Goal: Information Seeking & Learning: Learn about a topic

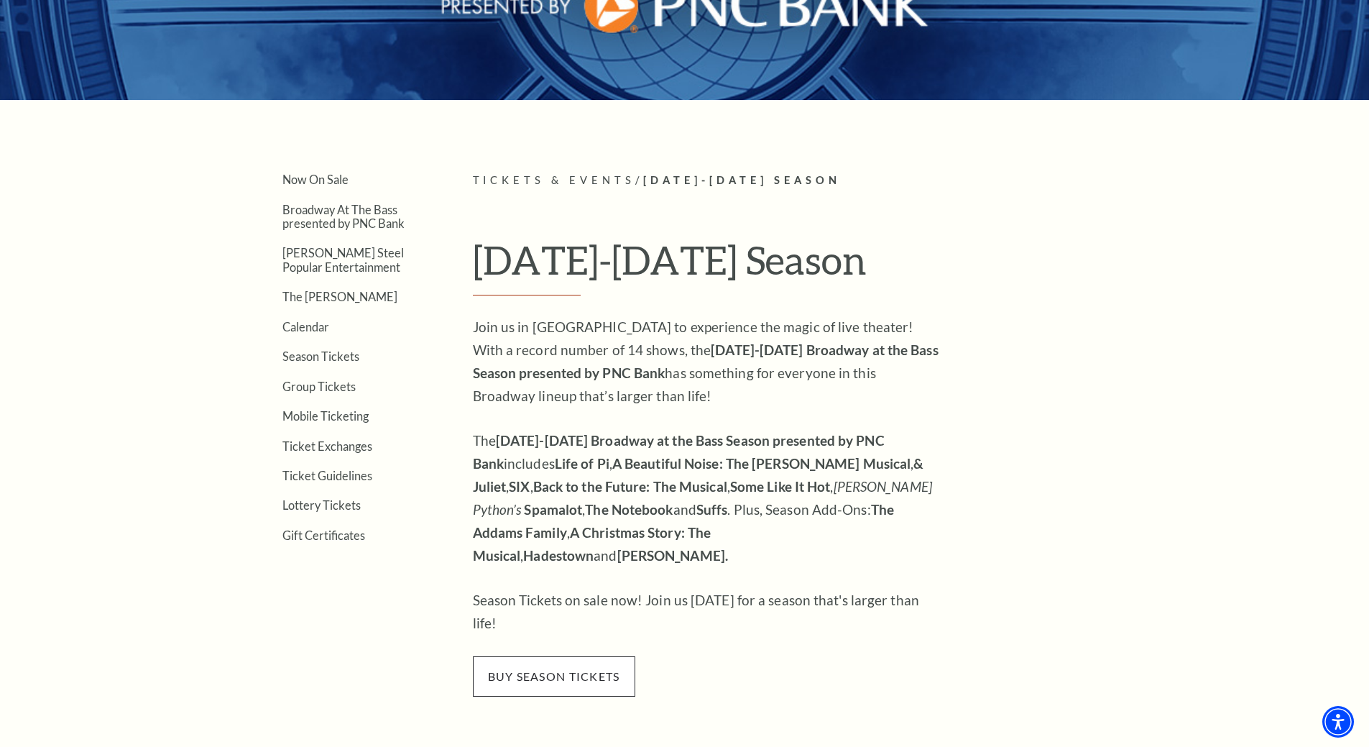
click at [527, 656] on span "buy season tickets" at bounding box center [554, 676] width 162 height 40
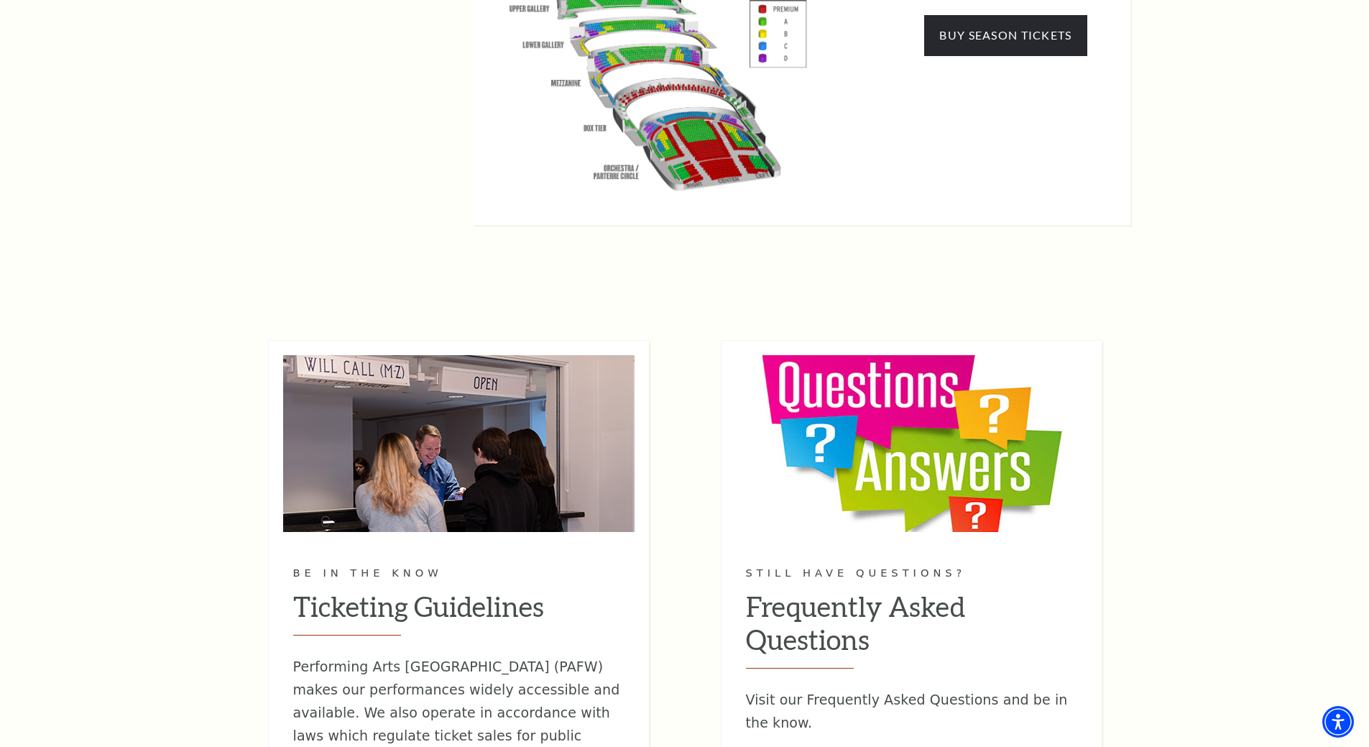
scroll to position [1868, 0]
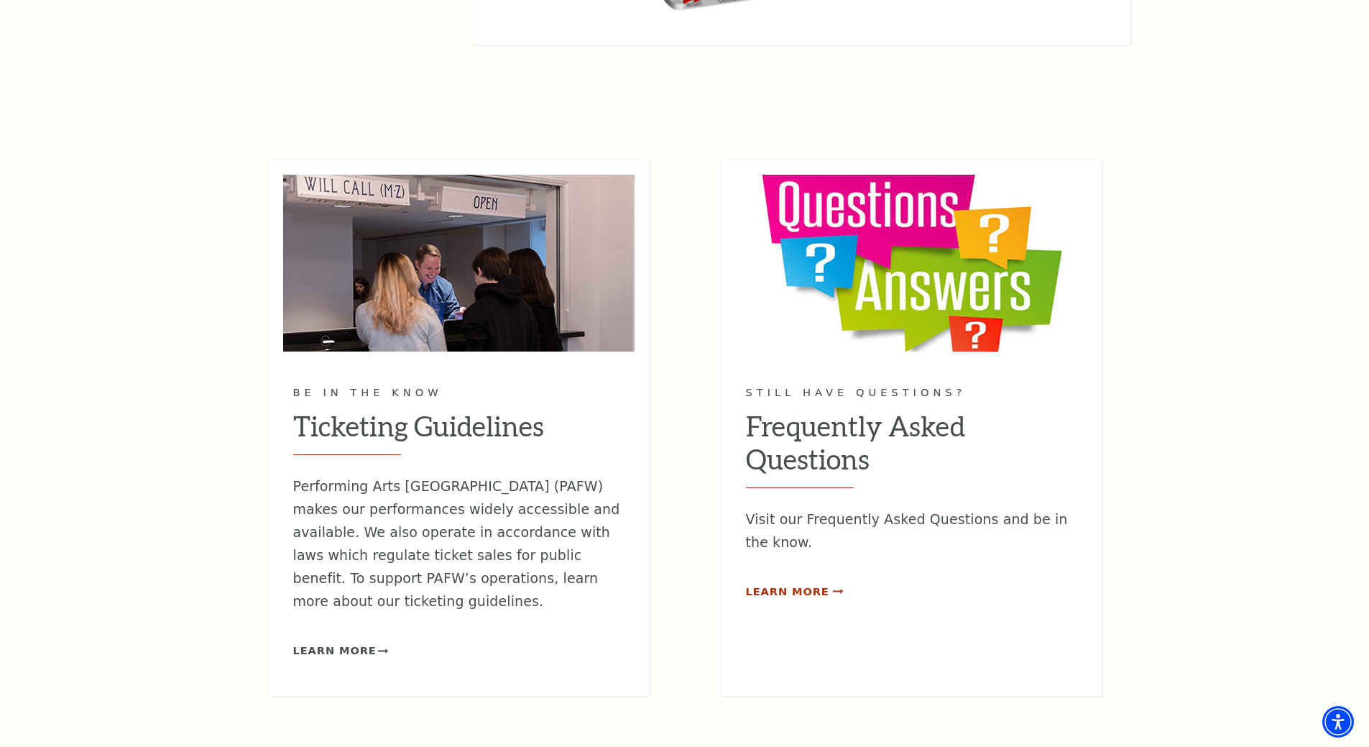
click at [774, 583] on span "Learn More" at bounding box center [787, 592] width 83 height 18
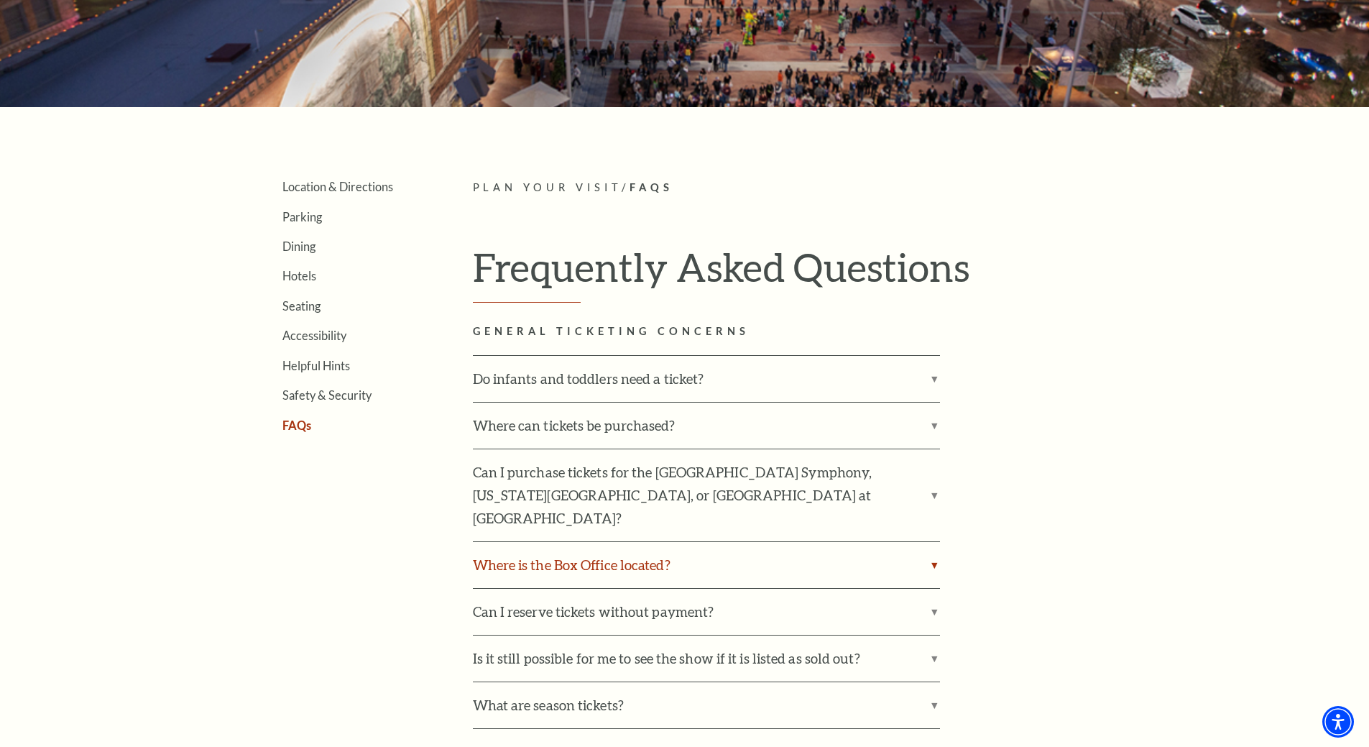
scroll to position [287, 0]
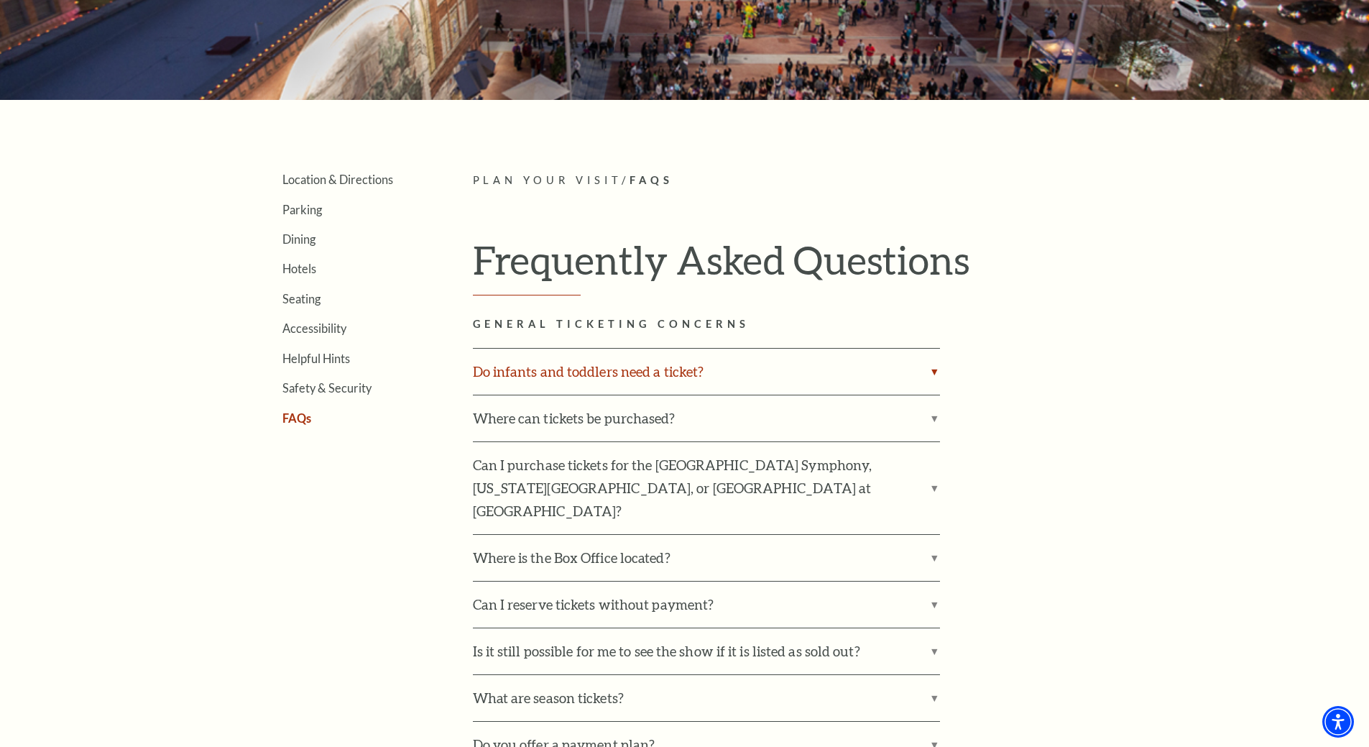
click at [933, 366] on label "Do infants and toddlers need a ticket?" at bounding box center [706, 372] width 467 height 46
click at [0, 0] on input "Do infants and toddlers need a ticket?" at bounding box center [0, 0] width 0 height 0
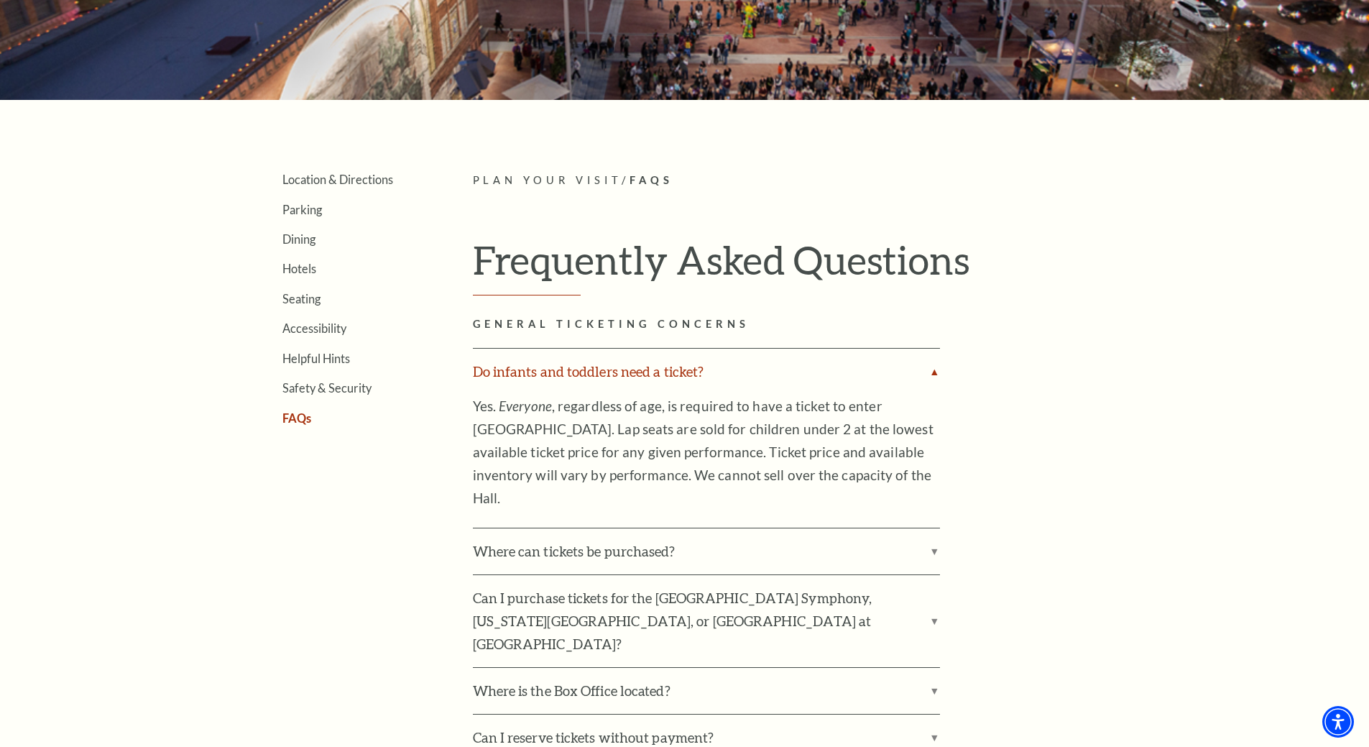
click at [932, 366] on label "Do infants and toddlers need a ticket?" at bounding box center [706, 372] width 467 height 46
click at [0, 0] on input "Do infants and toddlers need a ticket?" at bounding box center [0, 0] width 0 height 0
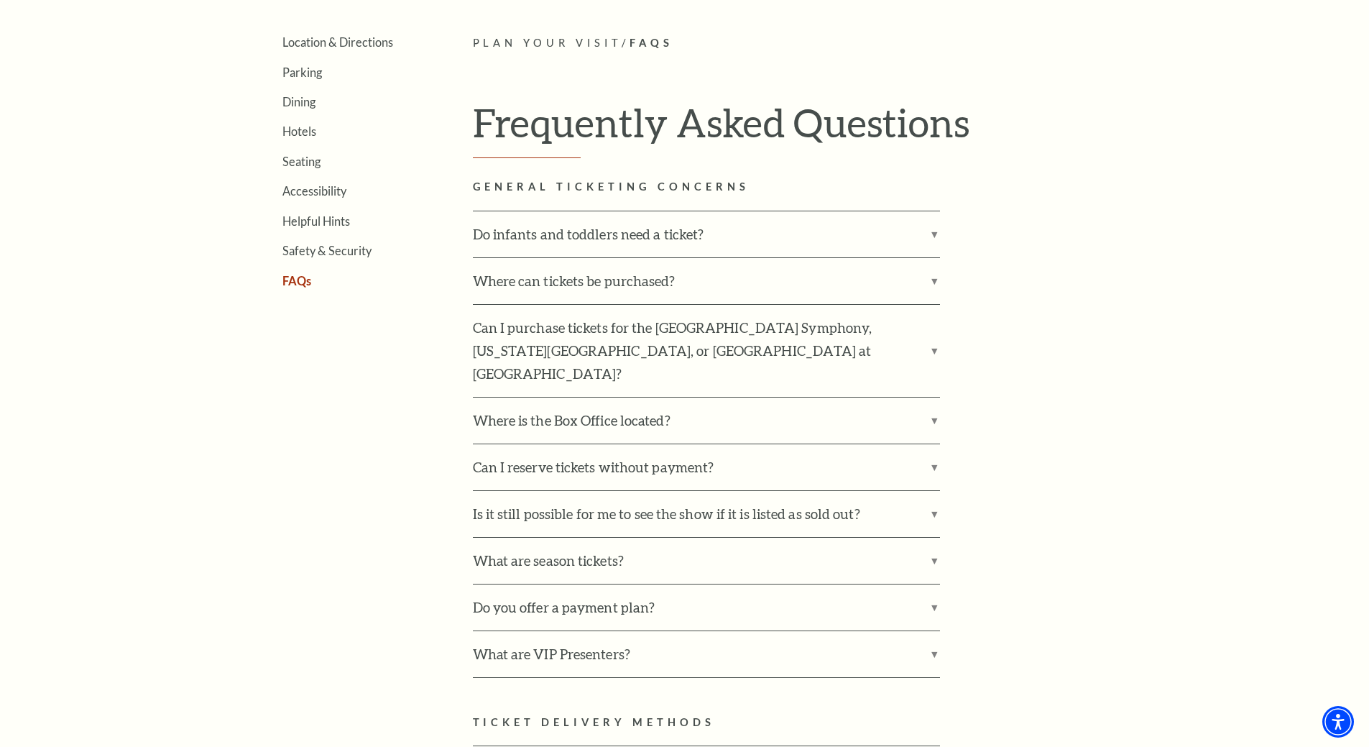
scroll to position [503, 0]
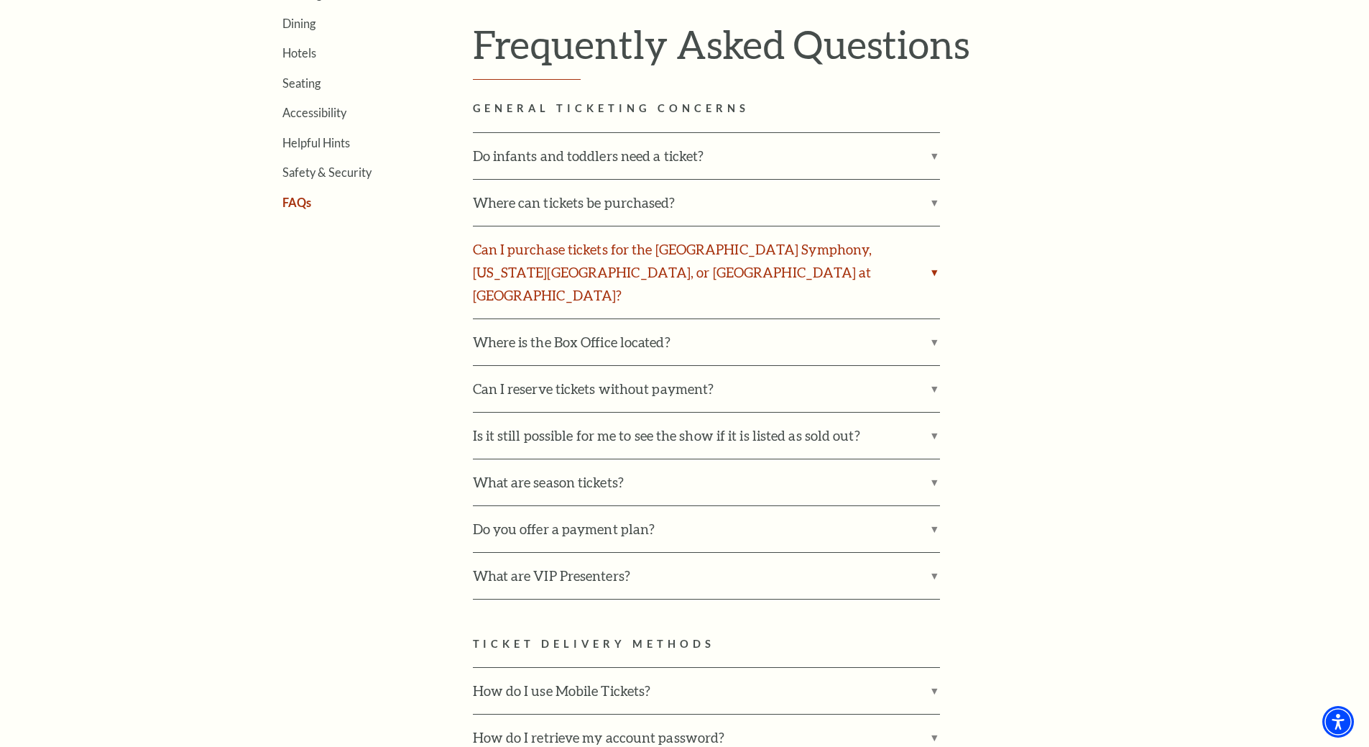
click at [931, 260] on label "Can I purchase tickets for the Fort Worth Symphony, Texas Ballet Theater, or Fo…" at bounding box center [706, 272] width 467 height 92
click at [0, 0] on input "Can I purchase tickets for the Fort Worth Symphony, Texas Ballet Theater, or Fo…" at bounding box center [0, 0] width 0 height 0
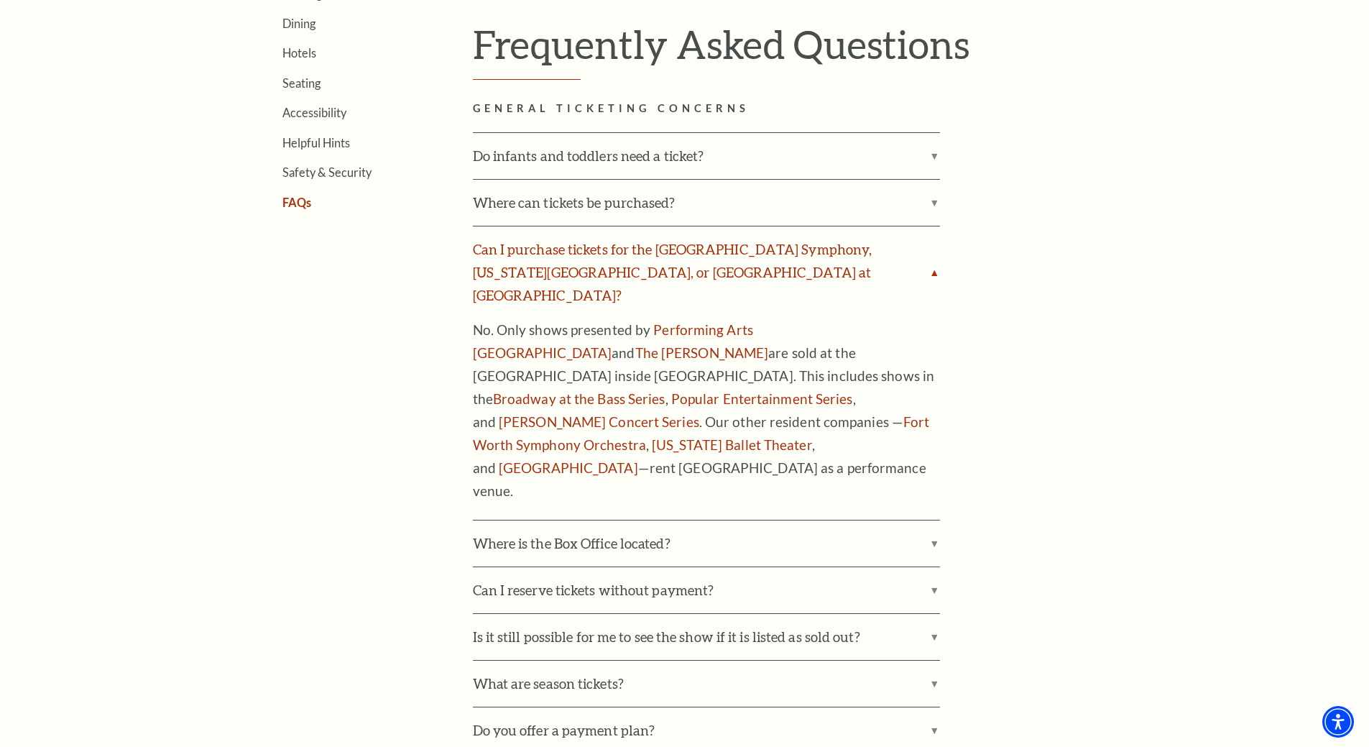
click at [931, 260] on label "Can I purchase tickets for the Fort Worth Symphony, Texas Ballet Theater, or Fo…" at bounding box center [706, 272] width 467 height 92
click at [0, 0] on input "Can I purchase tickets for the Fort Worth Symphony, Texas Ballet Theater, or Fo…" at bounding box center [0, 0] width 0 height 0
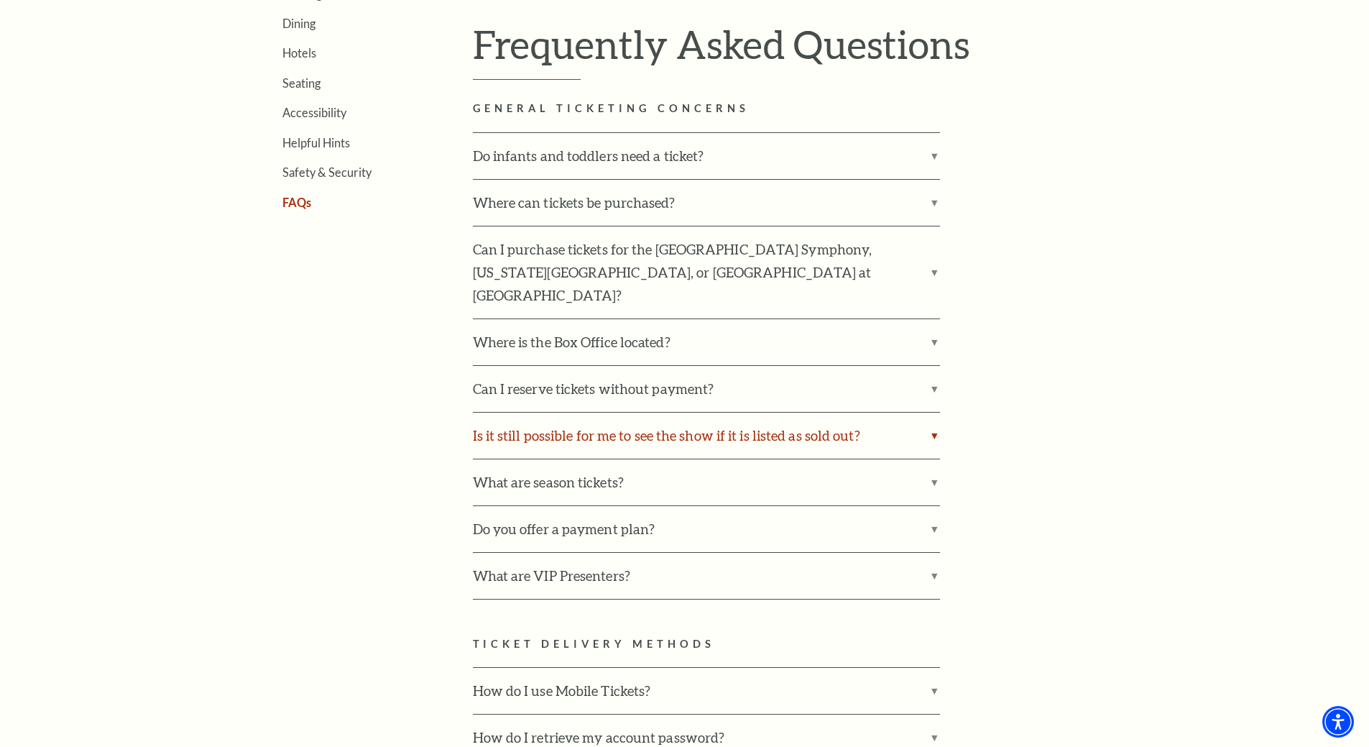
click at [928, 412] on label "Is it still possible for me to see the show if it is listed as sold out?" at bounding box center [706, 435] width 467 height 46
click at [0, 0] on input "Is it still possible for me to see the show if it is listed as sold out?" at bounding box center [0, 0] width 0 height 0
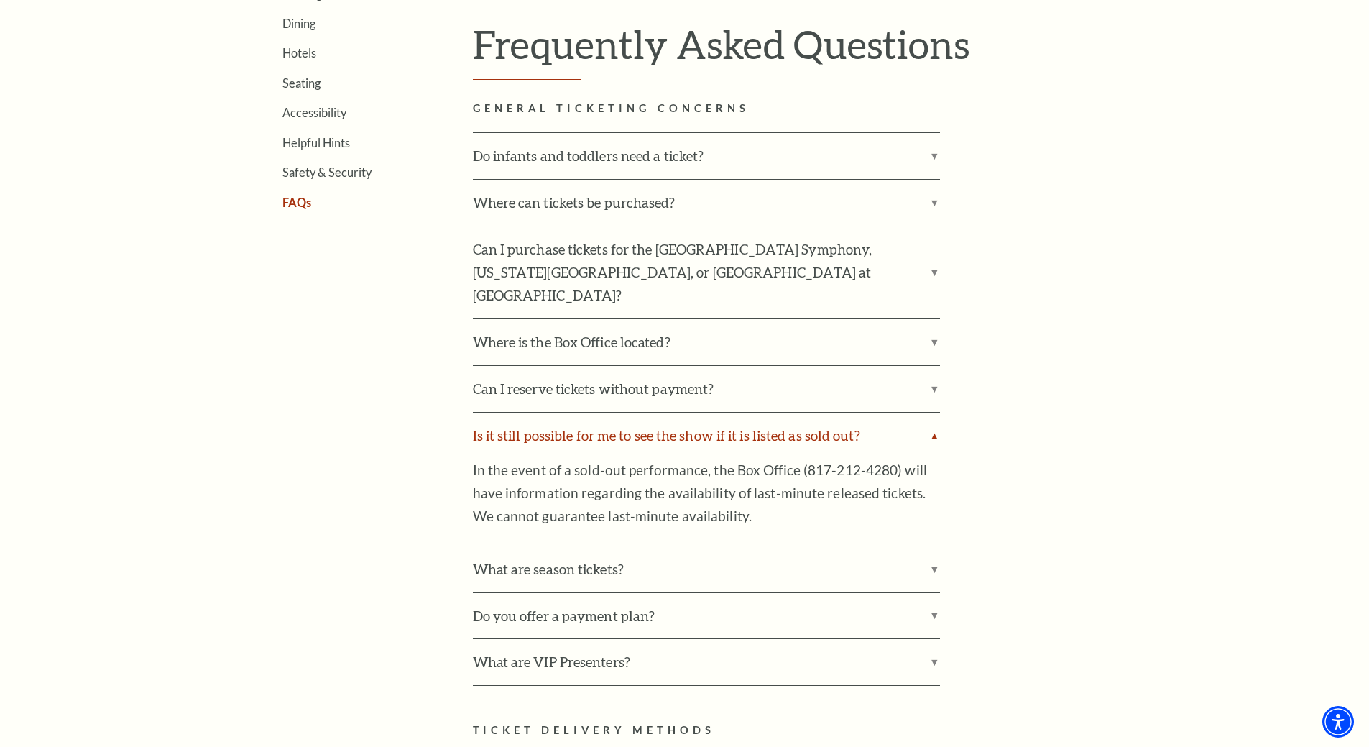
click at [930, 412] on label "Is it still possible for me to see the show if it is listed as sold out?" at bounding box center [706, 435] width 467 height 46
click at [0, 0] on input "Is it still possible for me to see the show if it is listed as sold out?" at bounding box center [0, 0] width 0 height 0
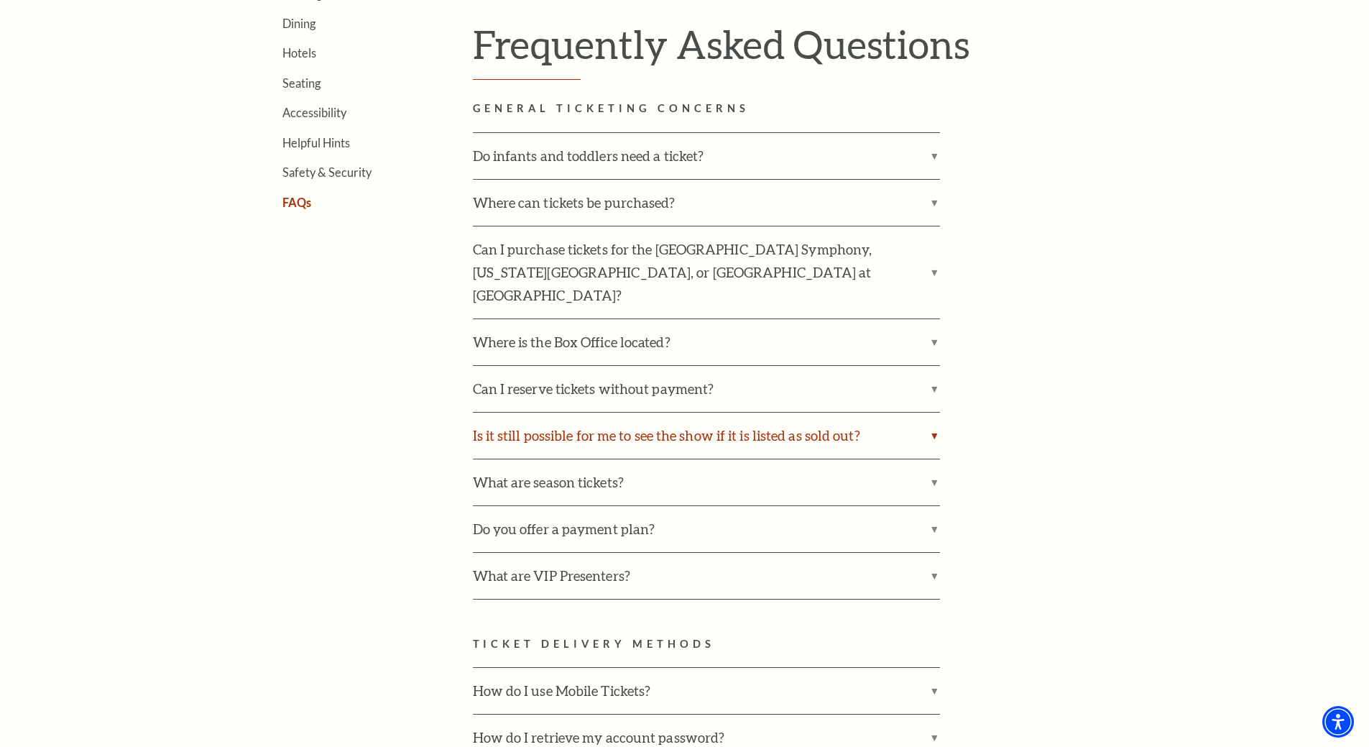
click at [930, 412] on label "Is it still possible for me to see the show if it is listed as sold out?" at bounding box center [706, 435] width 467 height 46
click at [0, 0] on input "Is it still possible for me to see the show if it is listed as sold out?" at bounding box center [0, 0] width 0 height 0
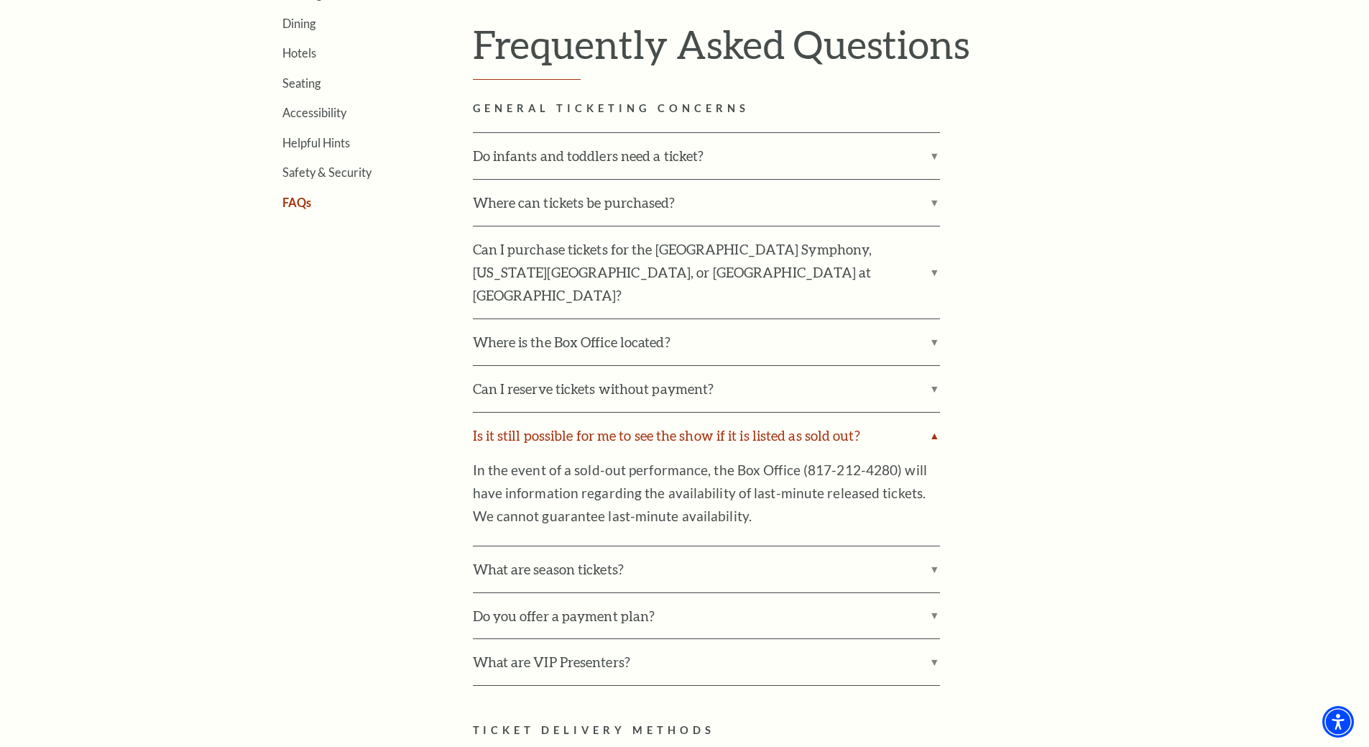
click at [930, 412] on label "Is it still possible for me to see the show if it is listed as sold out?" at bounding box center [706, 435] width 467 height 46
click at [0, 0] on input "Is it still possible for me to see the show if it is listed as sold out?" at bounding box center [0, 0] width 0 height 0
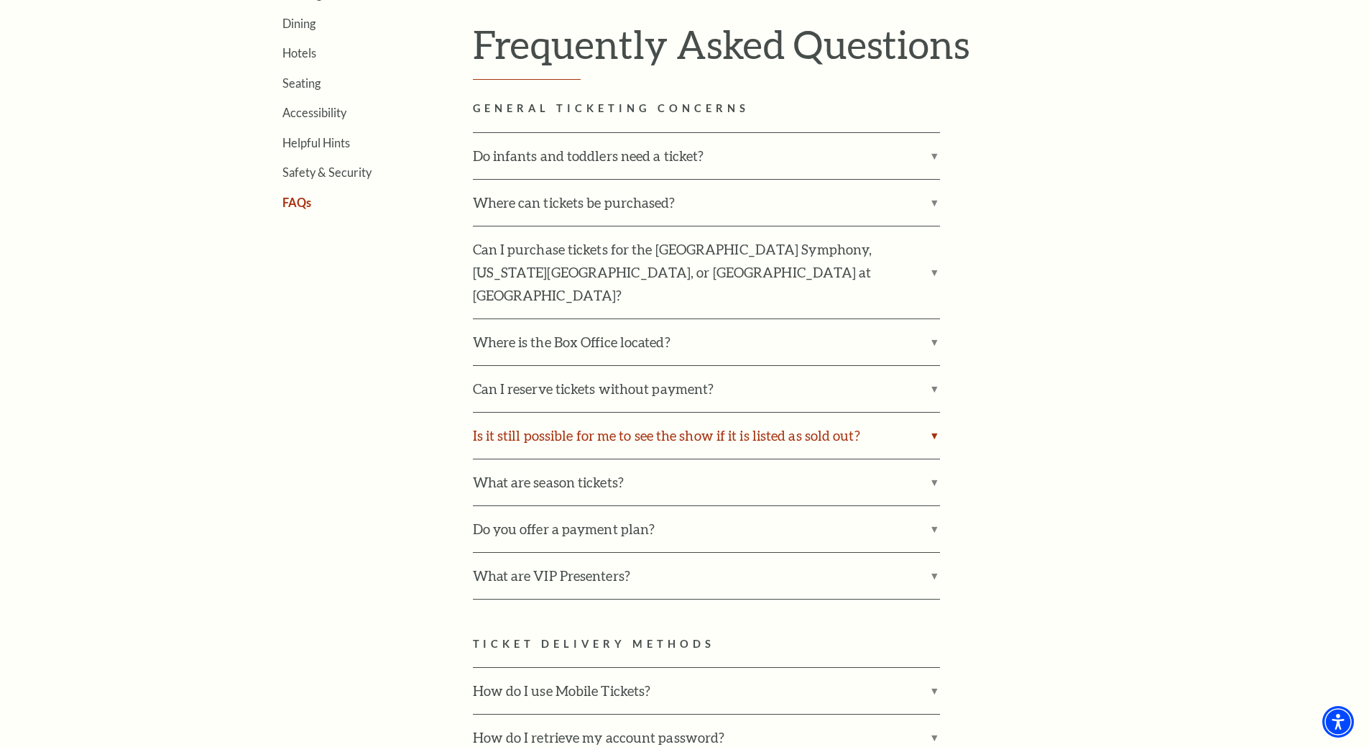
click at [923, 412] on label "Is it still possible for me to see the show if it is listed as sold out?" at bounding box center [706, 435] width 467 height 46
click at [0, 0] on input "Is it still possible for me to see the show if it is listed as sold out?" at bounding box center [0, 0] width 0 height 0
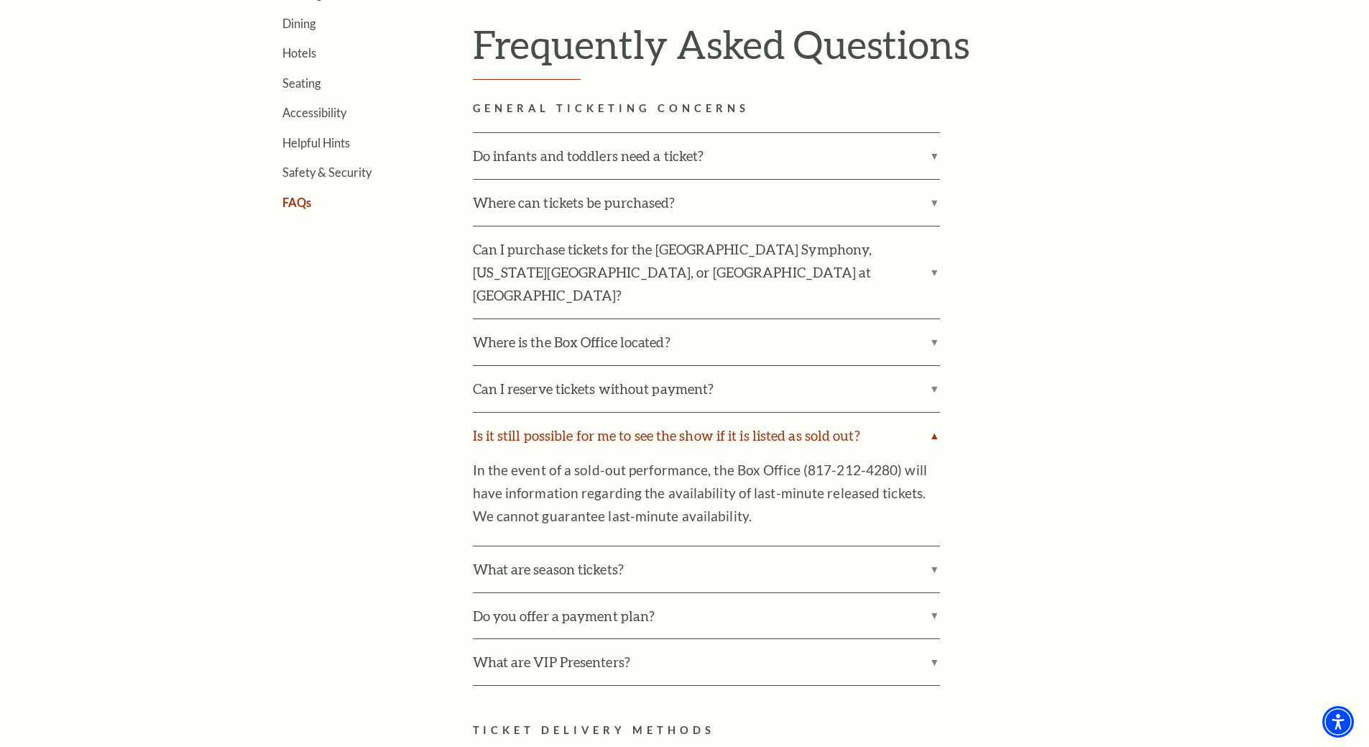
click at [928, 412] on label "Is it still possible for me to see the show if it is listed as sold out?" at bounding box center [706, 435] width 467 height 46
click at [0, 0] on input "Is it still possible for me to see the show if it is listed as sold out?" at bounding box center [0, 0] width 0 height 0
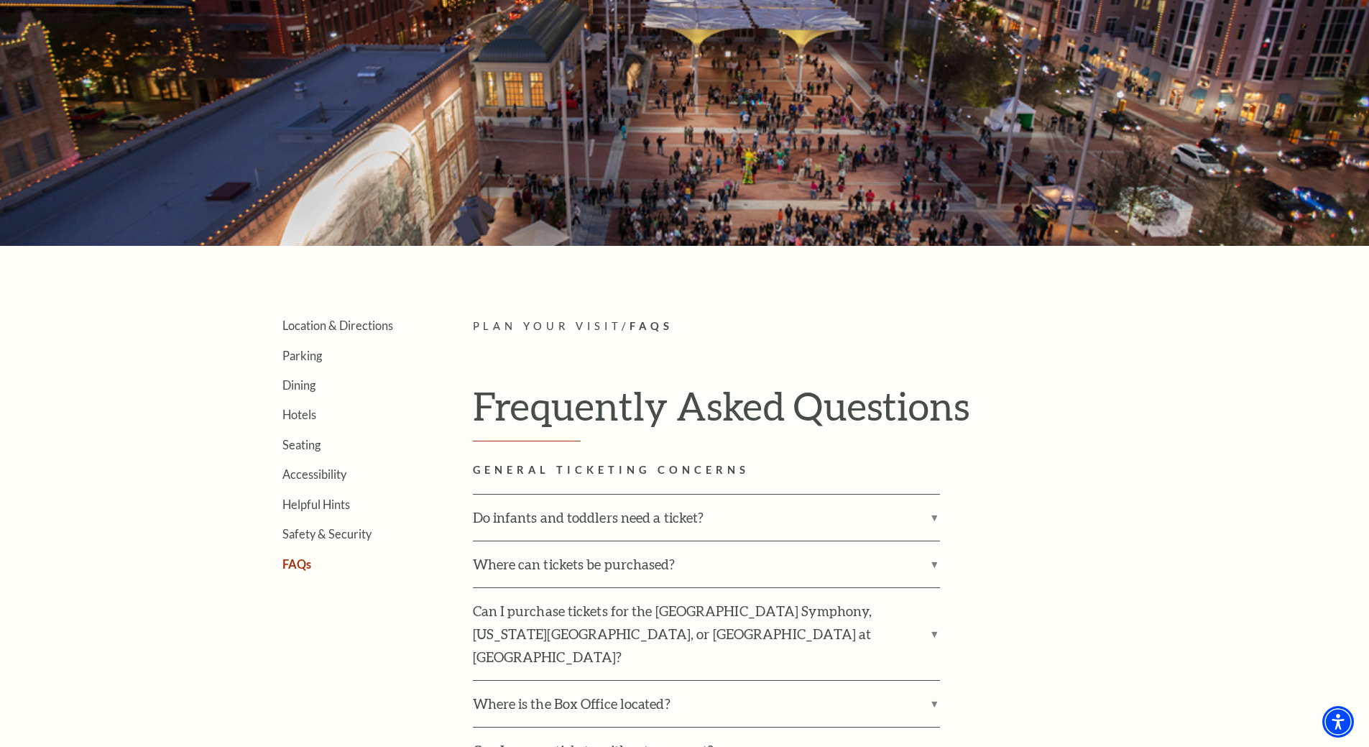
scroll to position [72, 0]
